Goal: Transaction & Acquisition: Download file/media

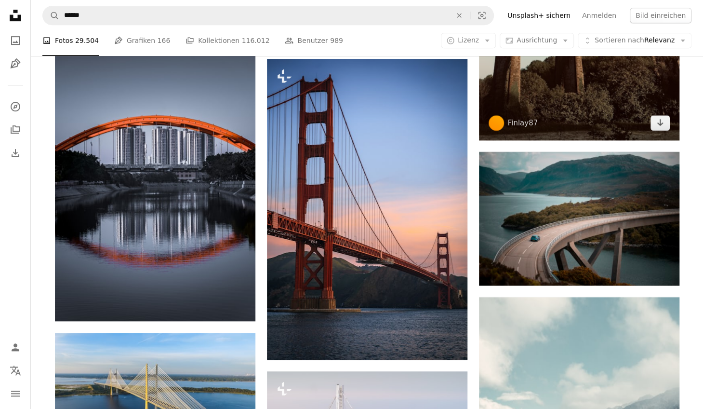
scroll to position [4482, 0]
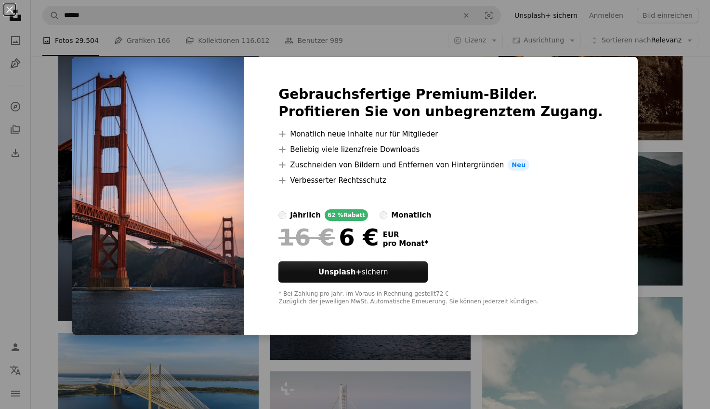
click at [27, 225] on div "An X shape Gebrauchsfertige Premium-Bilder. Profitieren Sie von unbegrenztem Zu…" at bounding box center [355, 204] width 710 height 409
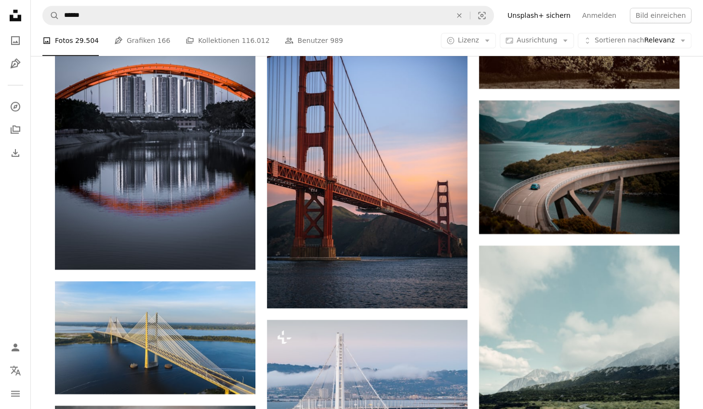
scroll to position [4771, 0]
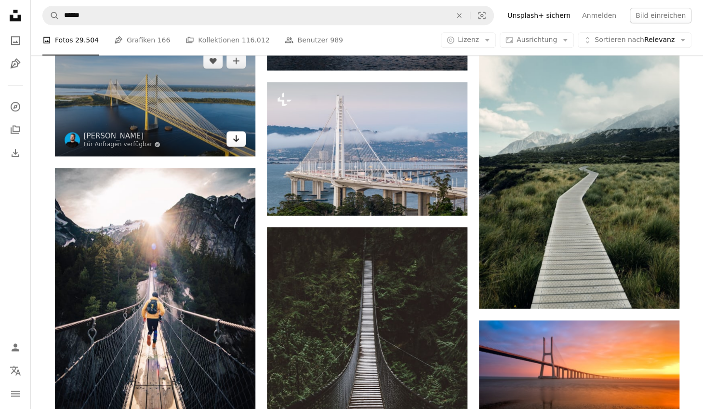
click at [233, 137] on icon "Arrow pointing down" at bounding box center [236, 139] width 8 height 12
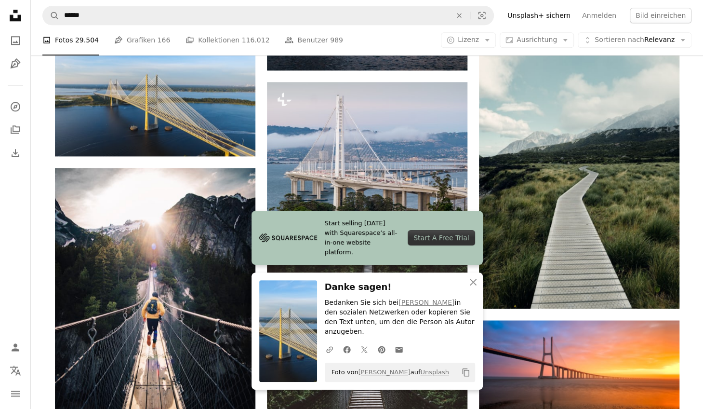
click at [15, 248] on nav "Unsplash logo Unsplash-Startseite A photo Pen Tool A compass A stack of folders…" at bounding box center [15, 204] width 31 height 409
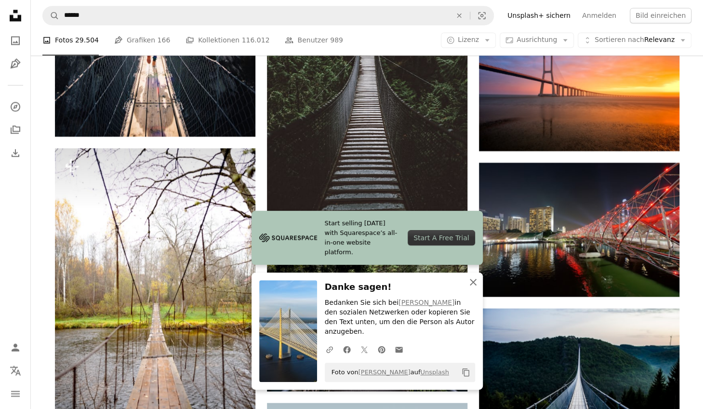
scroll to position [5060, 0]
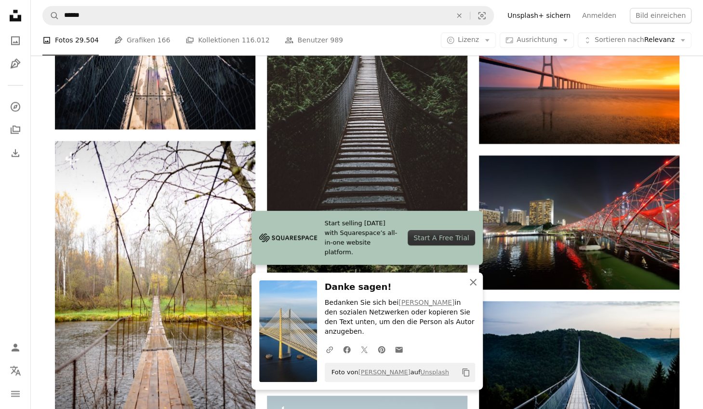
click at [473, 288] on icon "An X shape" at bounding box center [473, 282] width 12 height 12
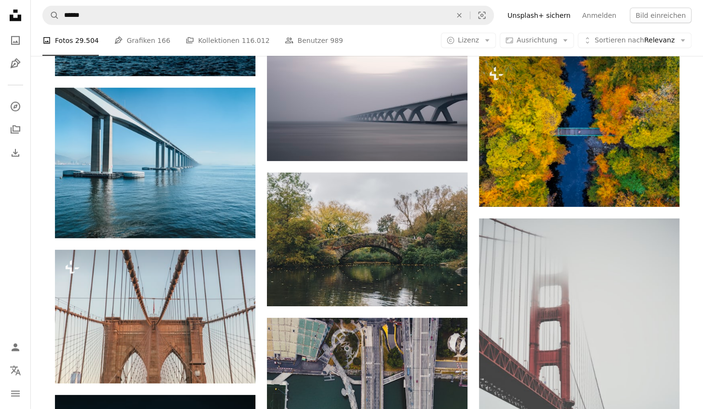
scroll to position [5879, 0]
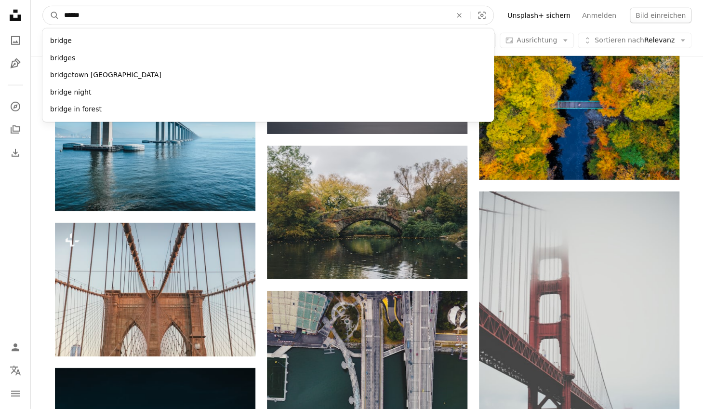
drag, startPoint x: 187, startPoint y: 10, endPoint x: 1, endPoint y: 9, distance: 186.0
paste input "**********"
type input "**********"
click button "A magnifying glass" at bounding box center [51, 15] width 16 height 18
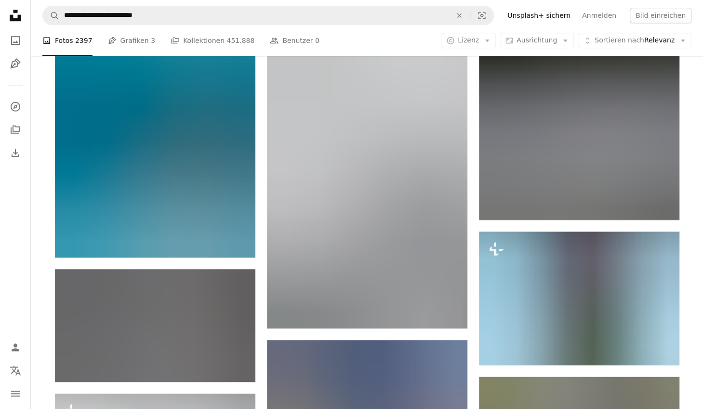
scroll to position [4626, 0]
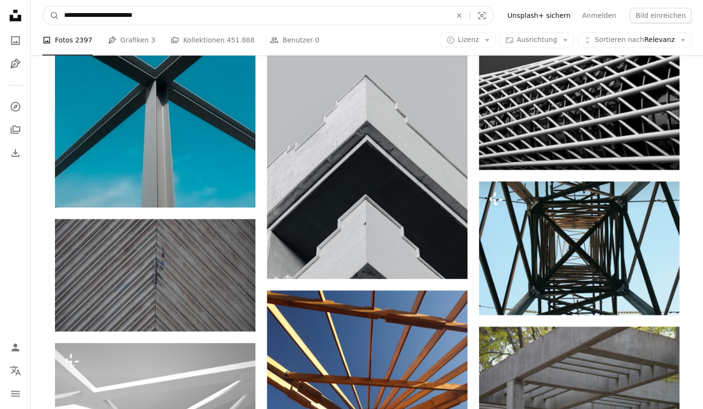
drag, startPoint x: 219, startPoint y: 9, endPoint x: -54, endPoint y: 12, distance: 272.8
paste input "***"
type input "**********"
click button "A magnifying glass" at bounding box center [51, 15] width 16 height 18
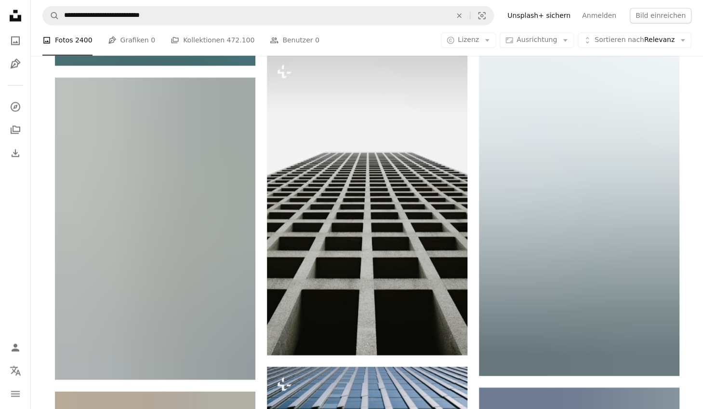
scroll to position [3132, 0]
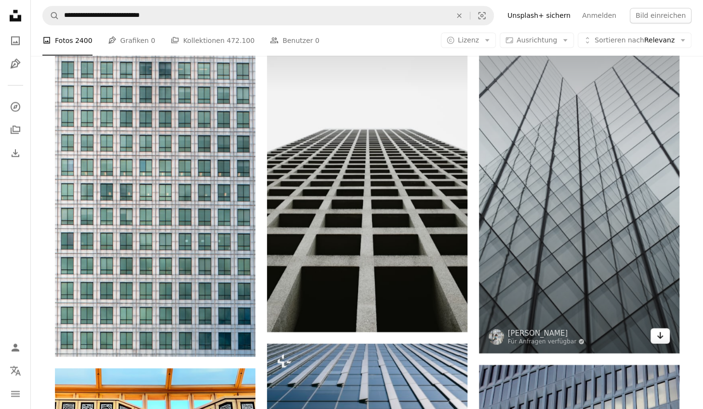
click at [662, 333] on icon "Arrow pointing down" at bounding box center [660, 335] width 8 height 12
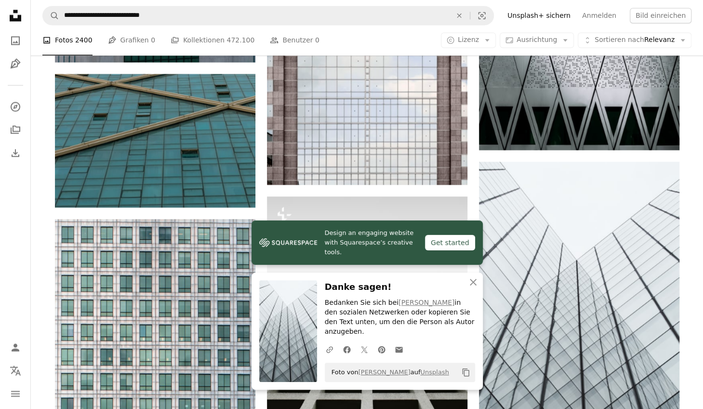
scroll to position [2968, 0]
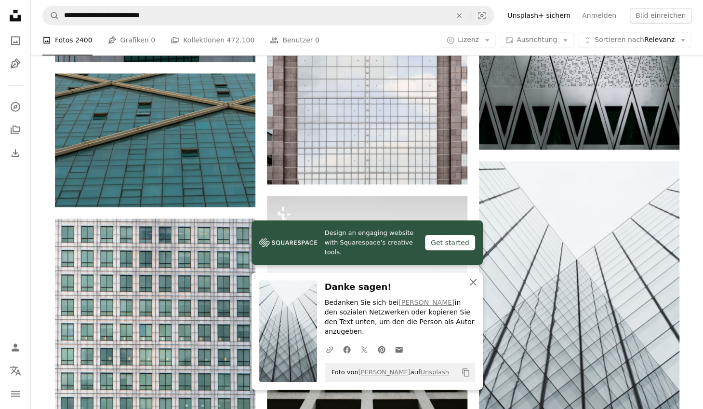
click at [473, 288] on icon "An X shape" at bounding box center [473, 282] width 12 height 12
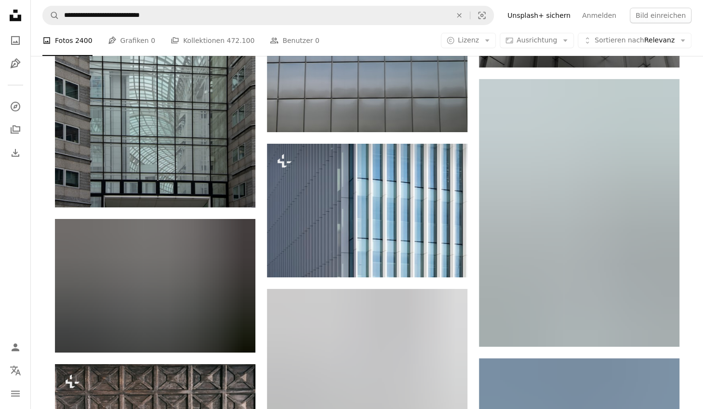
scroll to position [6100, 0]
